Goal: Information Seeking & Learning: Learn about a topic

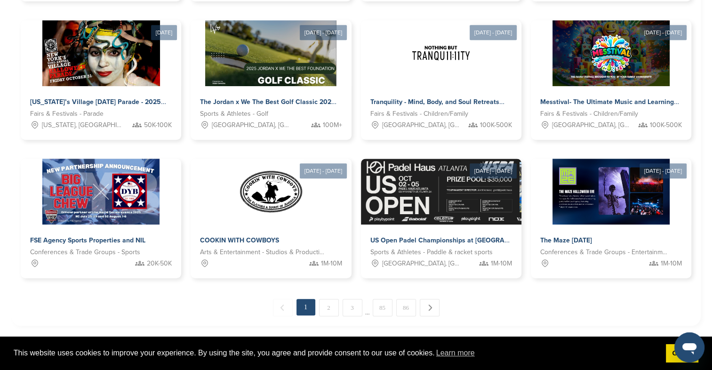
scroll to position [456, 0]
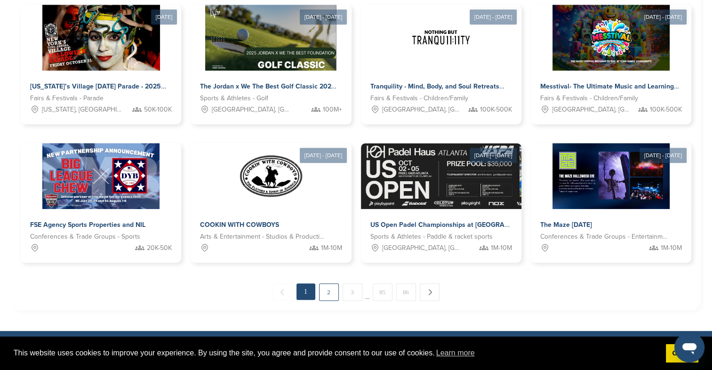
click at [328, 293] on link "2" at bounding box center [329, 291] width 20 height 17
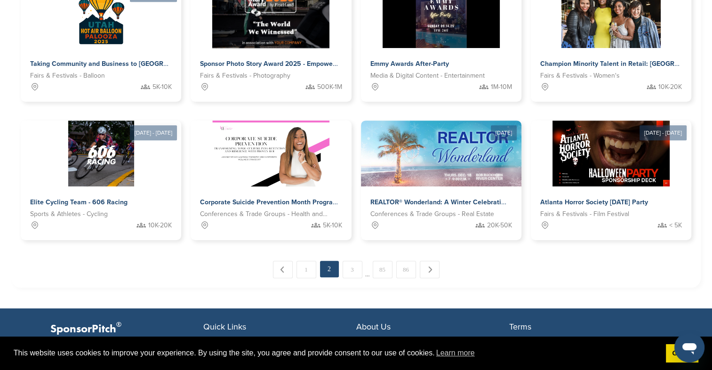
scroll to position [487, 0]
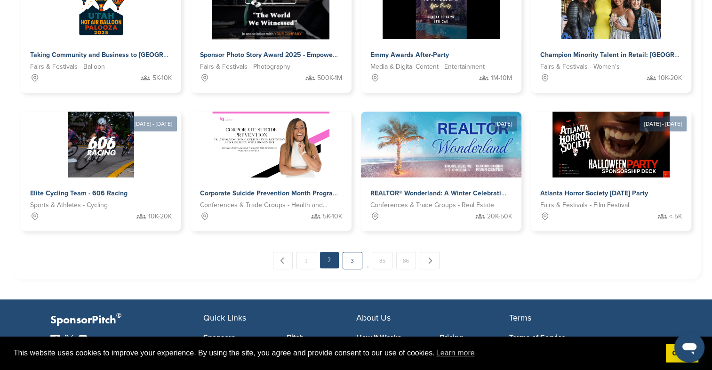
click at [348, 265] on link "3" at bounding box center [353, 260] width 20 height 17
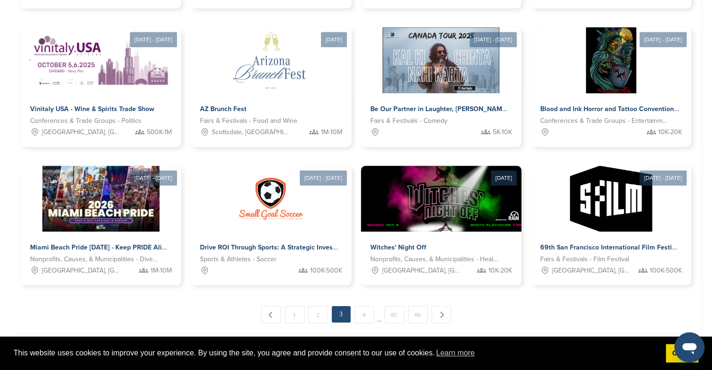
scroll to position [265, 0]
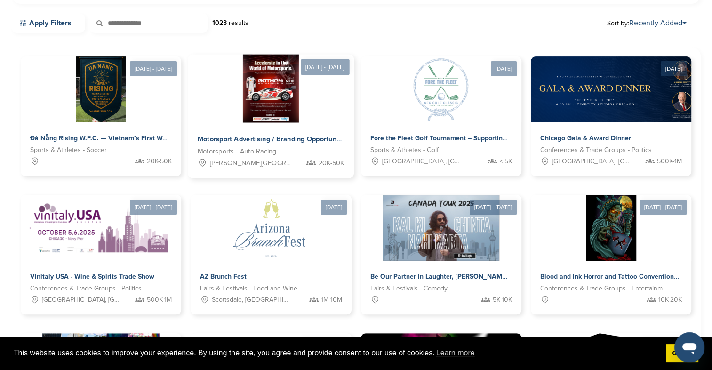
click at [270, 149] on span "Motorsports - Auto Racing" at bounding box center [237, 151] width 79 height 11
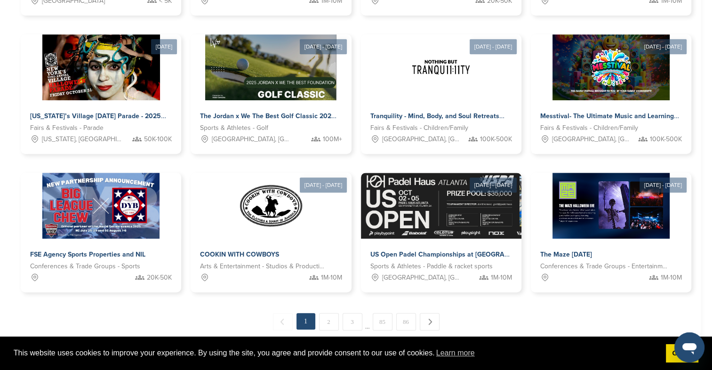
scroll to position [536, 0]
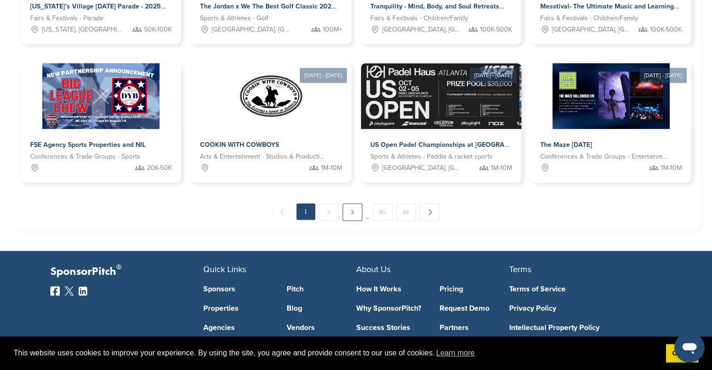
click at [347, 215] on link "3" at bounding box center [353, 211] width 20 height 17
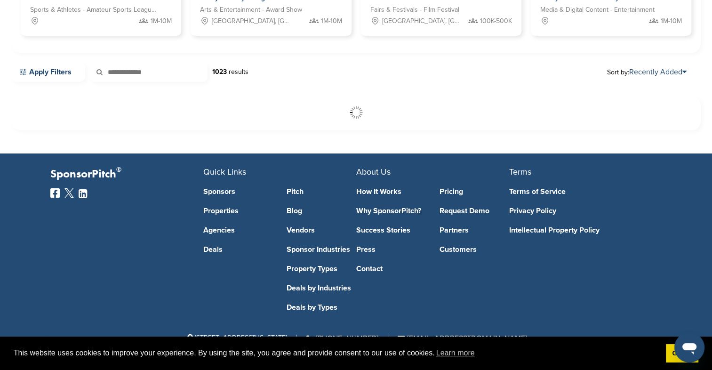
scroll to position [216, 0]
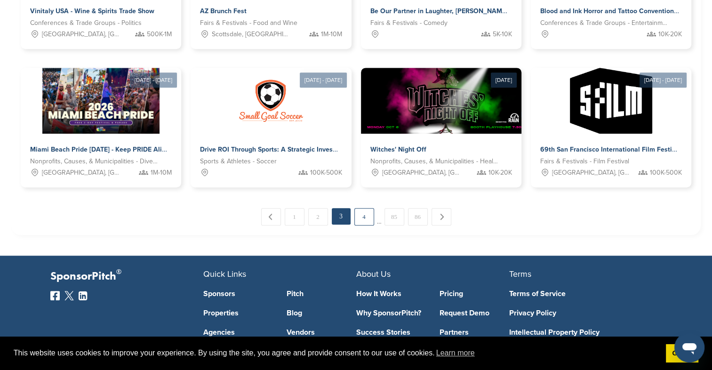
click at [360, 224] on link "4" at bounding box center [364, 216] width 20 height 17
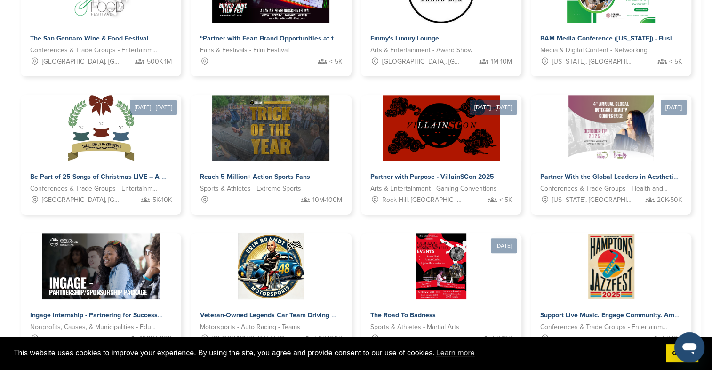
scroll to position [451, 0]
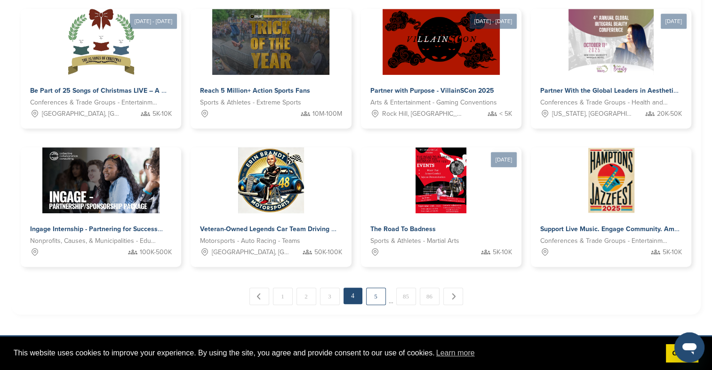
click at [374, 297] on link "5" at bounding box center [376, 296] width 20 height 17
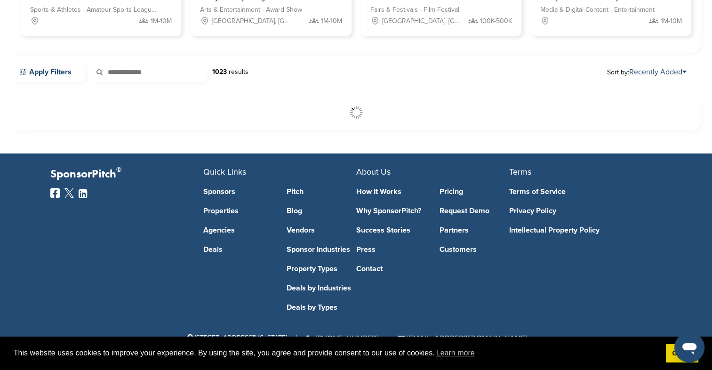
scroll to position [216, 0]
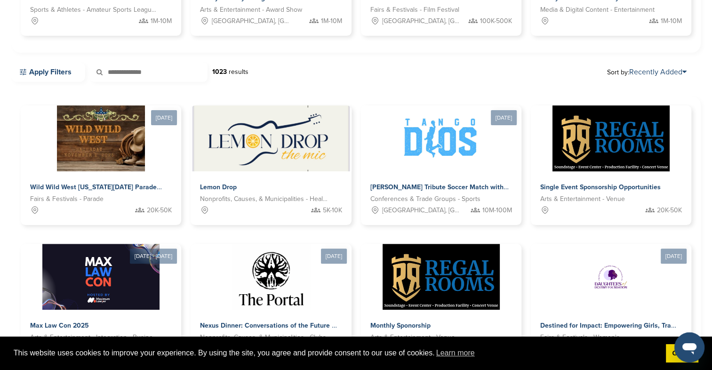
click at [704, 104] on div "Welcome to the Pitch Board By spending a few minutes posting your event or oppo…" at bounding box center [356, 192] width 712 height 756
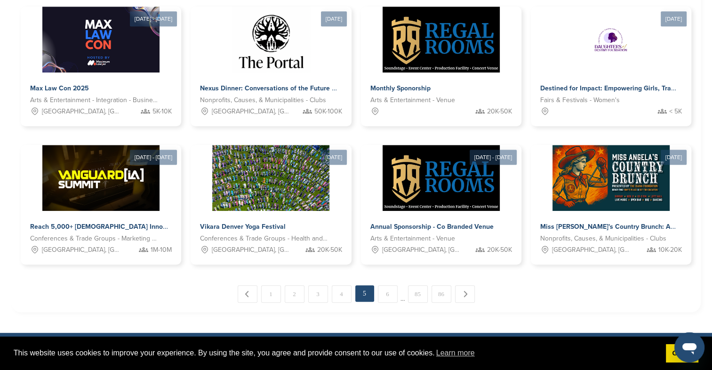
scroll to position [459, 0]
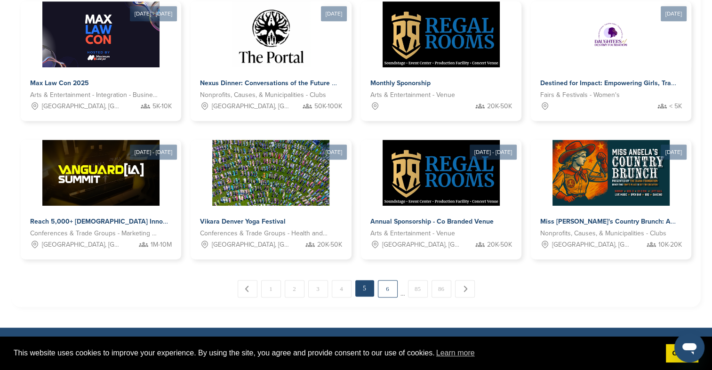
click at [388, 288] on link "6" at bounding box center [388, 288] width 20 height 17
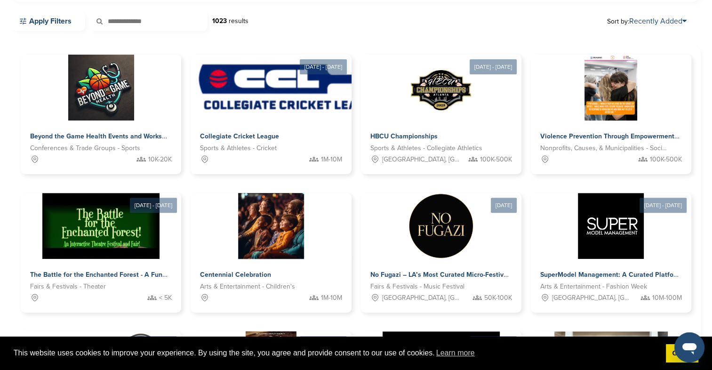
scroll to position [0, 0]
